Goal: Browse casually: Explore the website without a specific task or goal

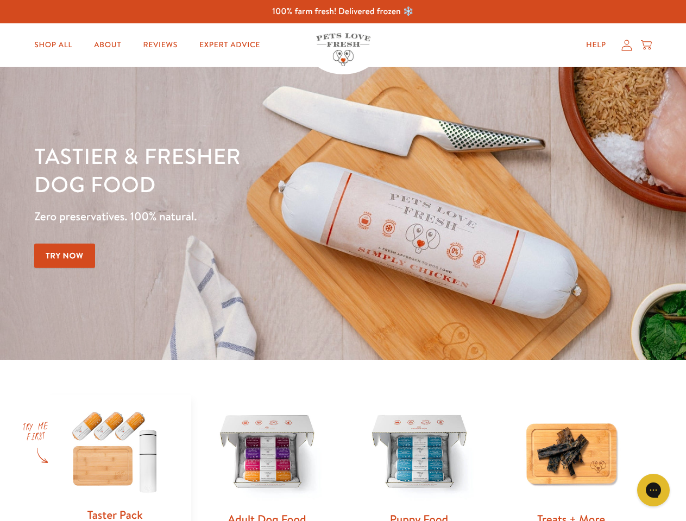
click at [343, 261] on div "Tastier & fresher dog food Zero preservatives. 100% natural. Try Now" at bounding box center [240, 213] width 412 height 143
click at [653, 490] on icon "Open gorgias live chat" at bounding box center [653, 490] width 10 height 10
